Goal: Transaction & Acquisition: Purchase product/service

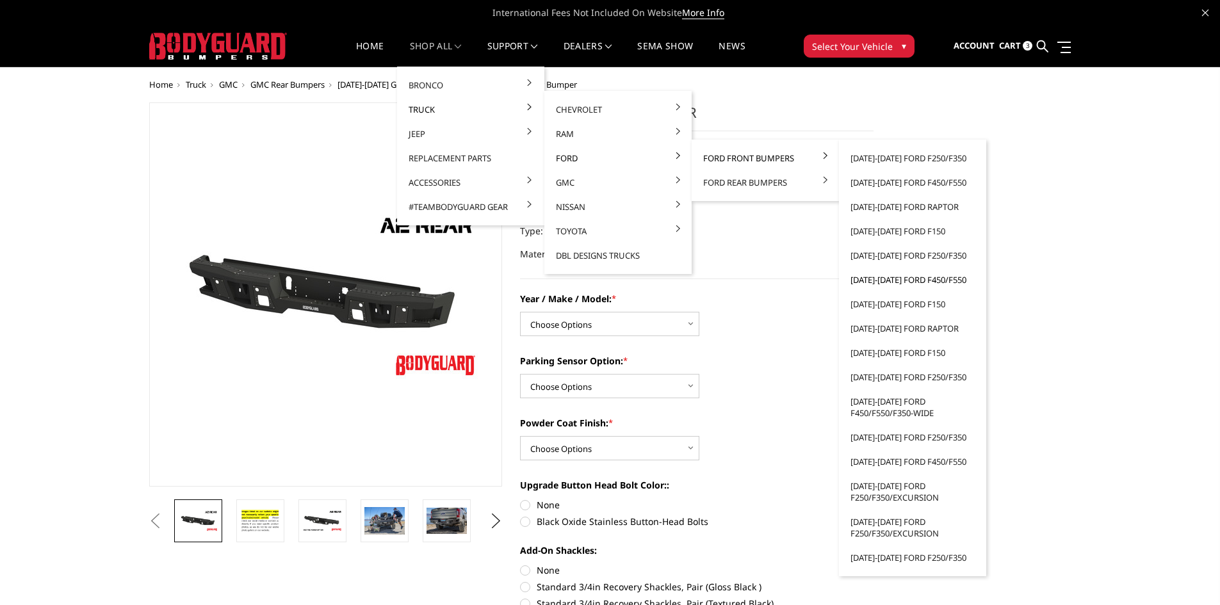
click at [933, 277] on link "[DATE]-[DATE] Ford F450/F550" at bounding box center [912, 280] width 137 height 24
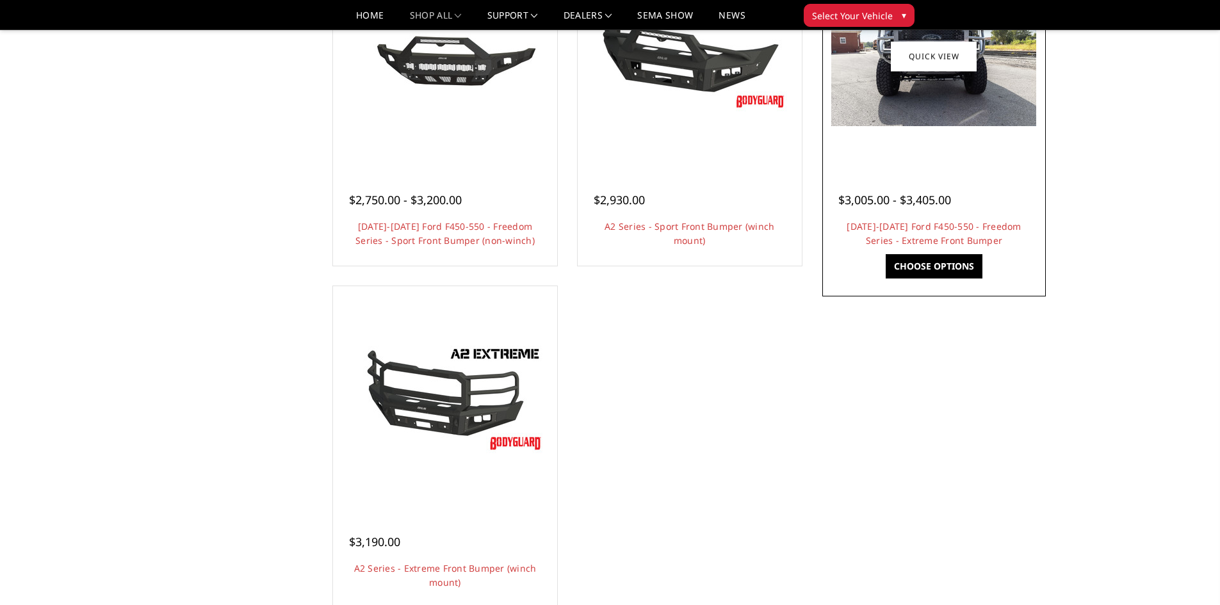
scroll to position [769, 0]
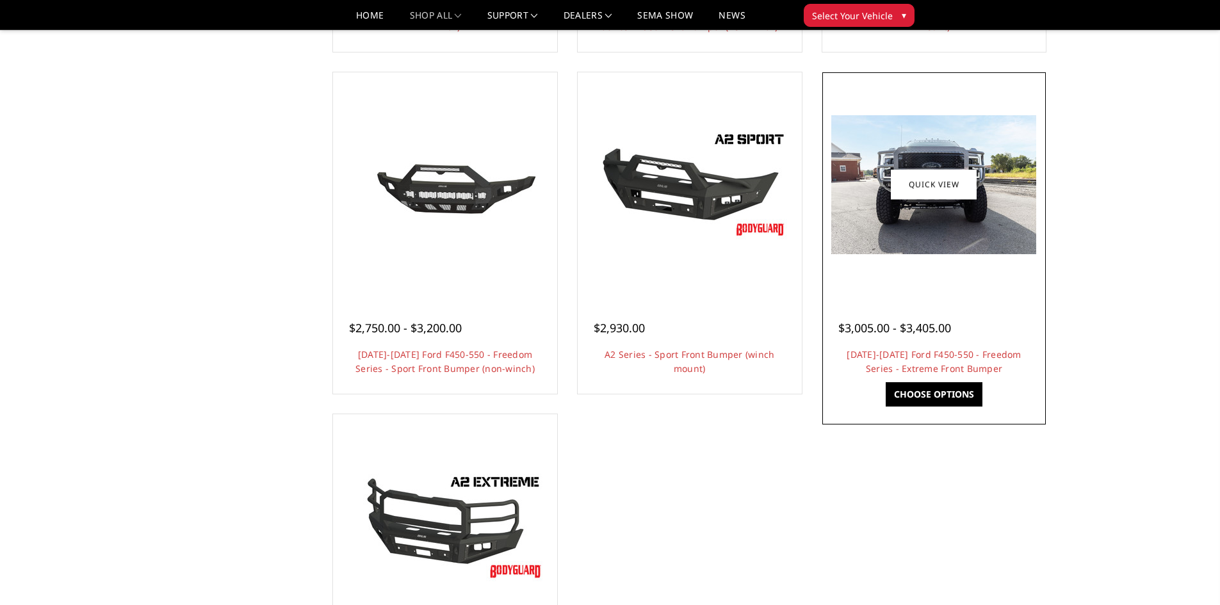
click at [940, 229] on img at bounding box center [933, 184] width 205 height 139
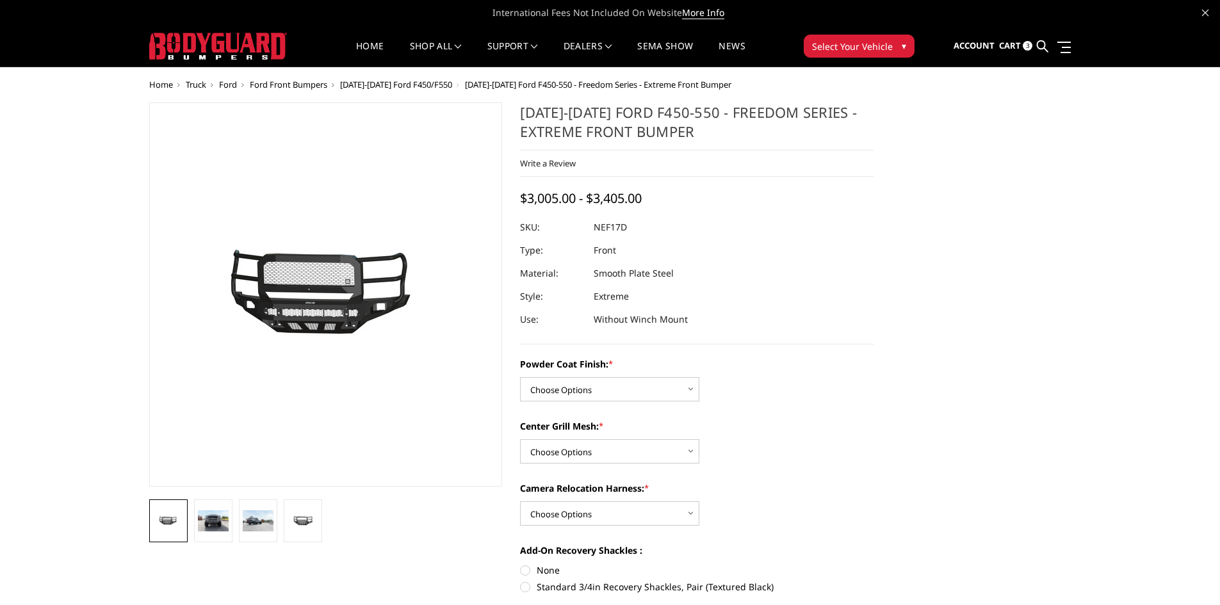
click at [339, 311] on img at bounding box center [309, 295] width 820 height 390
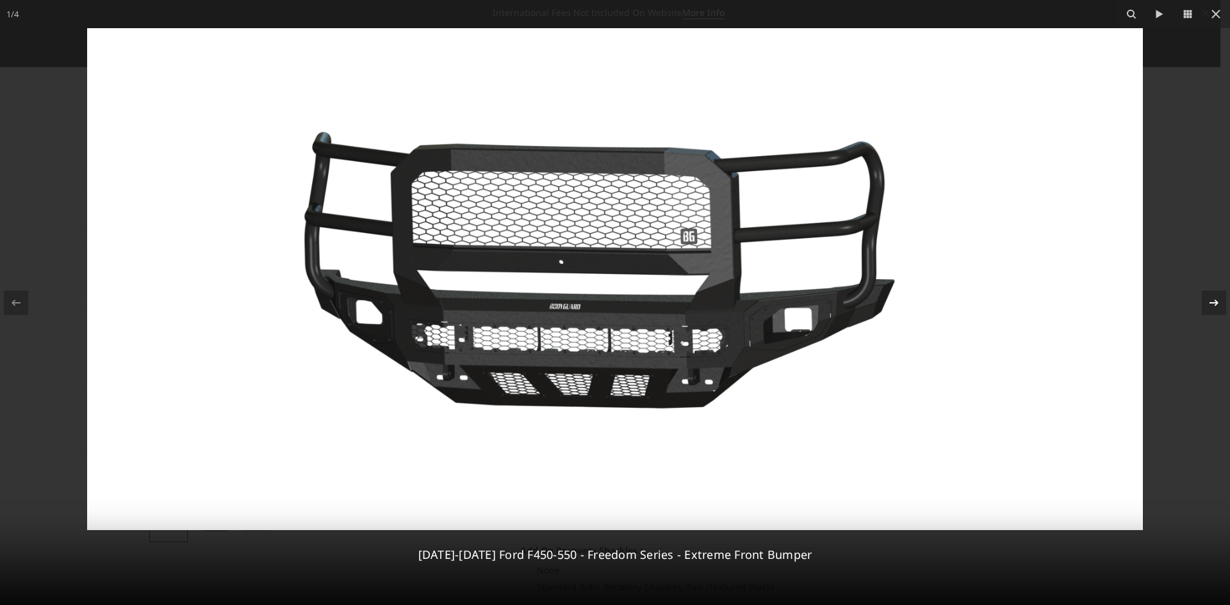
click at [1215, 298] on icon at bounding box center [1213, 302] width 15 height 15
